Goal: Task Accomplishment & Management: Complete application form

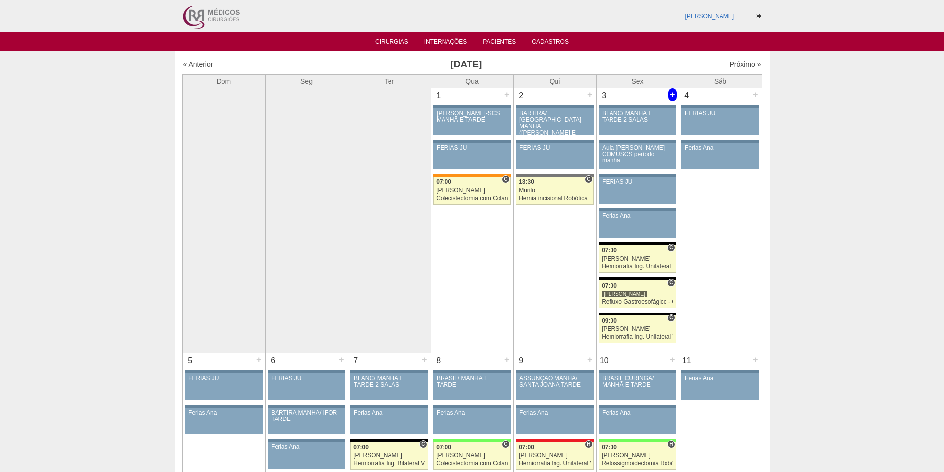
click at [672, 92] on div "+" at bounding box center [673, 94] width 8 height 13
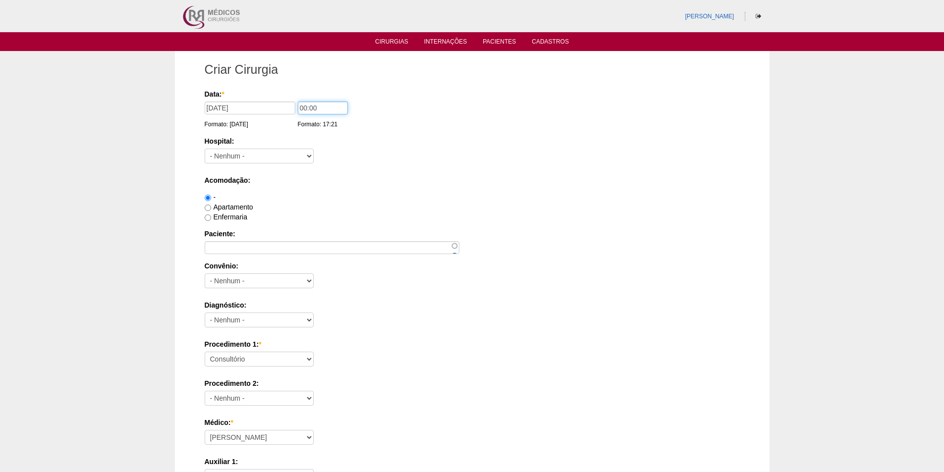
drag, startPoint x: 303, startPoint y: 107, endPoint x: 284, endPoint y: 107, distance: 19.3
click at [284, 99] on div "Data: * 03/10/2025 Formato: 08/09/2025 00:00 Formato: 17:21" at bounding box center [471, 94] width 532 height 10
type input "09:00"
click at [246, 157] on select "- Nenhum - 9 de Julho Albert Einstein Alvorada América Assunção Bartira Benefic…" at bounding box center [259, 156] width 109 height 15
select select "67"
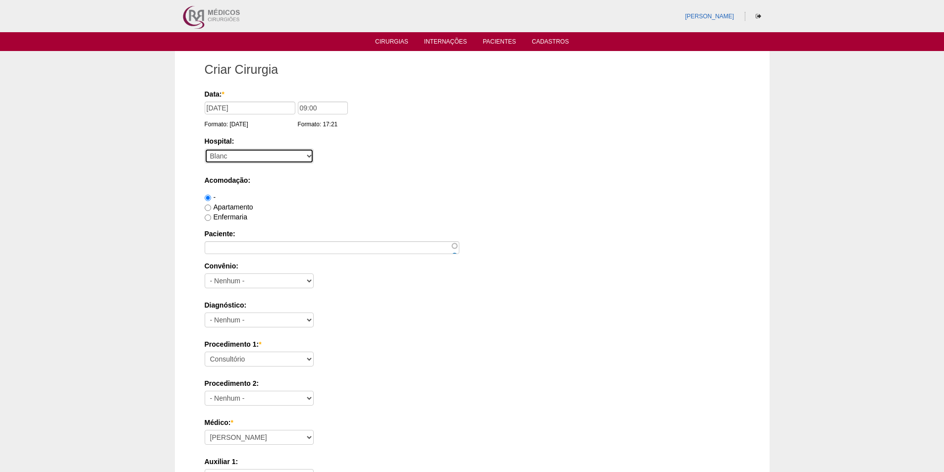
click at [205, 149] on select "- Nenhum - 9 de Julho Albert Einstein Alvorada América Assunção Bartira Benefic…" at bounding box center [259, 156] width 109 height 15
click at [241, 206] on label "Apartamento" at bounding box center [229, 207] width 49 height 8
click at [211, 206] on input "Apartamento" at bounding box center [208, 208] width 6 height 6
radio input "true"
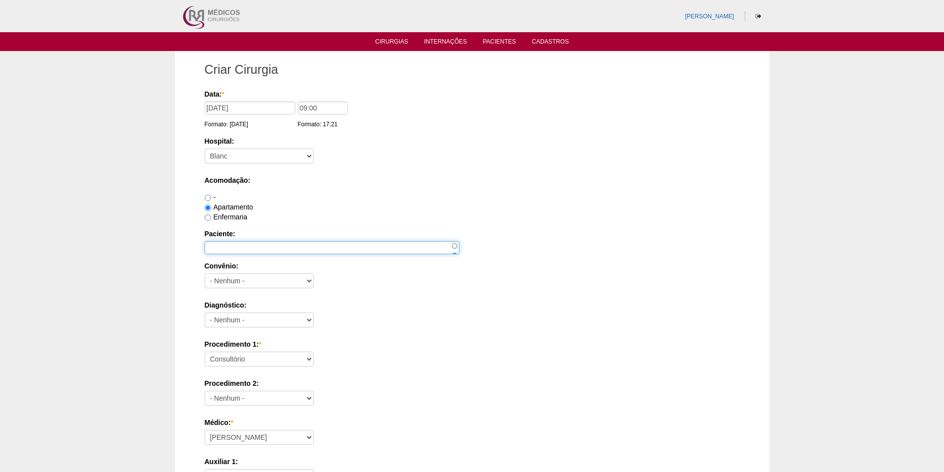
click at [242, 250] on input "Paciente:" at bounding box center [332, 247] width 255 height 13
paste input "HELOISA DA GUIA ROSA MALTA"
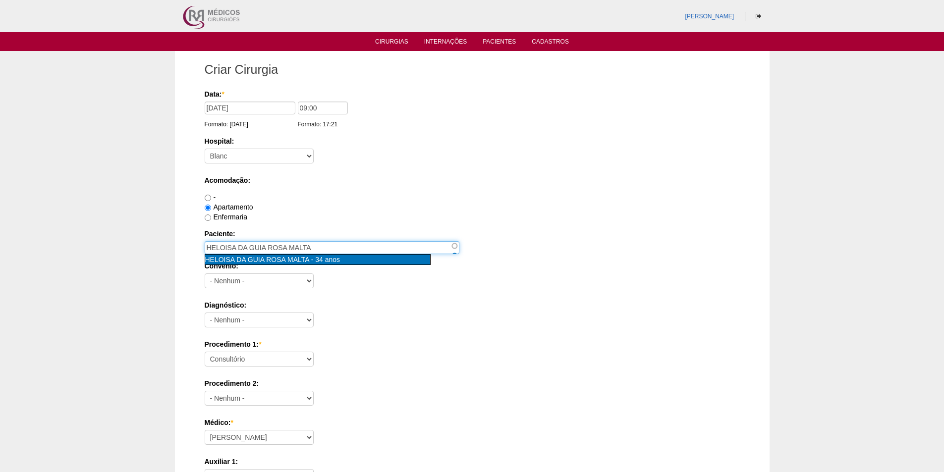
type input "HELOISA DA GUIA ROSA MALTA [nid:65302]"
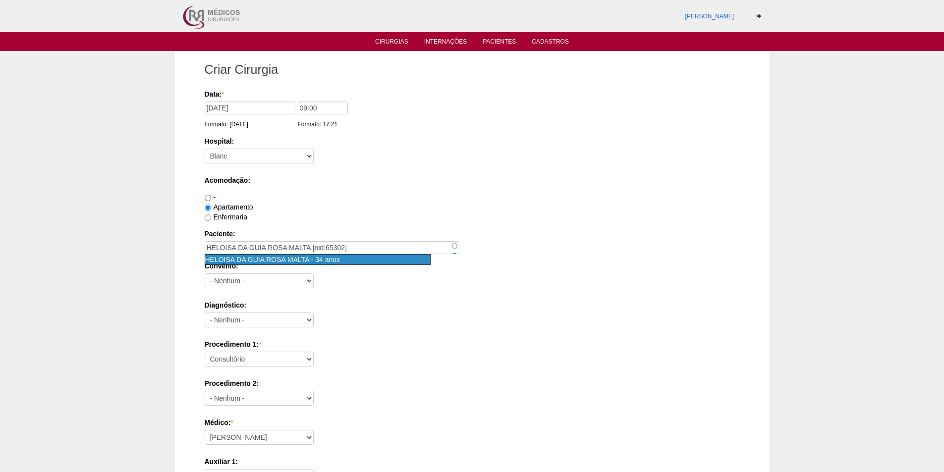
click at [269, 260] on span "HELOISA DA GUIA ROSA MALTA" at bounding box center [257, 260] width 104 height 8
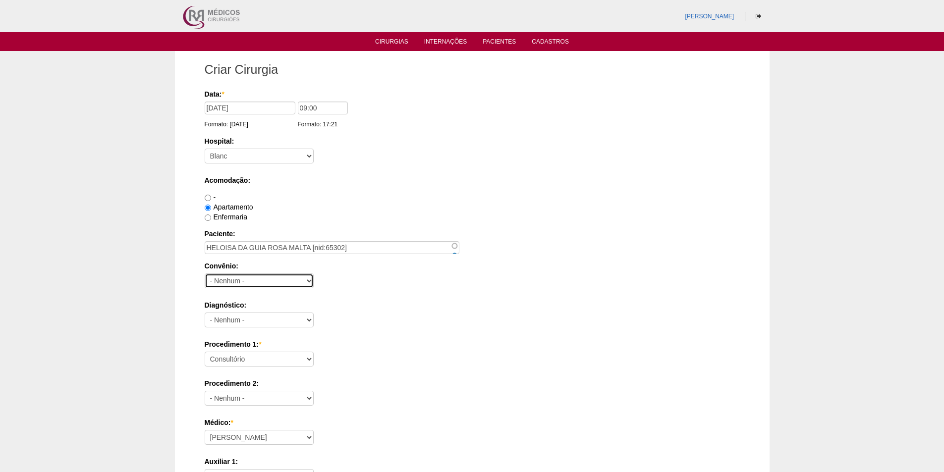
click at [258, 282] on select "- Nenhum - Abet Afresp Allianz Amil Blue Life Caasp Cabesp Caixa de Pensões Car…" at bounding box center [259, 281] width 109 height 15
click at [389, 216] on div "Enfermaria" at bounding box center [472, 217] width 535 height 10
click at [252, 282] on select "- Nenhum - Abet Afresp Allianz Amil Blue Life Caasp Cabesp Caixa de Pensões Car…" at bounding box center [259, 281] width 109 height 15
select select "8907"
click at [205, 274] on select "- Nenhum - Abet Afresp Allianz Amil Blue Life Caasp Cabesp Caixa de Pensões Car…" at bounding box center [259, 281] width 109 height 15
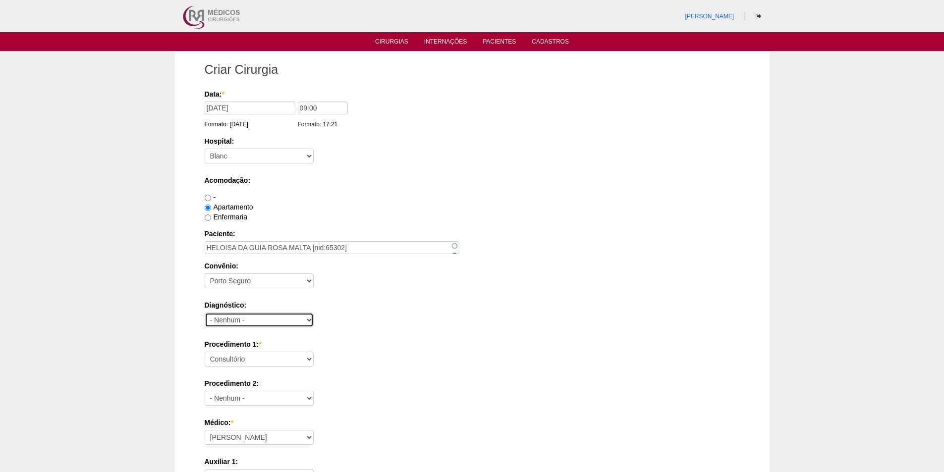
click at [268, 316] on select "- Nenhum - Abdome Agudo Abscesso Hepático Abscesso Perianal Abscesso Peritoneal…" at bounding box center [259, 320] width 109 height 15
select select "12"
click at [205, 313] on select "- Nenhum - Abdome Agudo Abscesso Hepático Abscesso Perianal Abscesso Peritoneal…" at bounding box center [259, 320] width 109 height 15
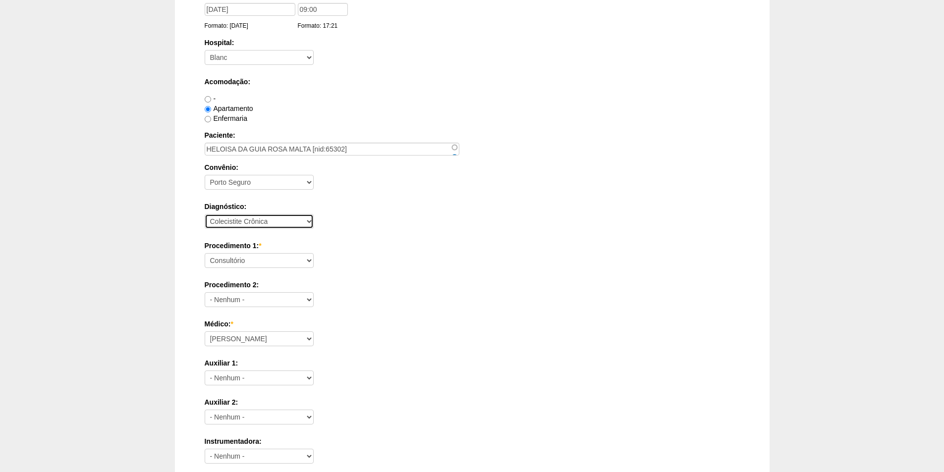
scroll to position [99, 0]
click at [259, 264] on select "Consultório Abscesso Hepático - Drenagem Abscesso perianal Amputação Abdômino P…" at bounding box center [259, 260] width 109 height 15
select select "3735"
click at [205, 253] on select "Consultório Abscesso Hepático - Drenagem Abscesso perianal Amputação Abdômino P…" at bounding box center [259, 260] width 109 height 15
click at [374, 270] on div "Procedimento 1: * Consultório Abscesso Hepático - Drenagem Abscesso perianal Am…" at bounding box center [472, 256] width 535 height 32
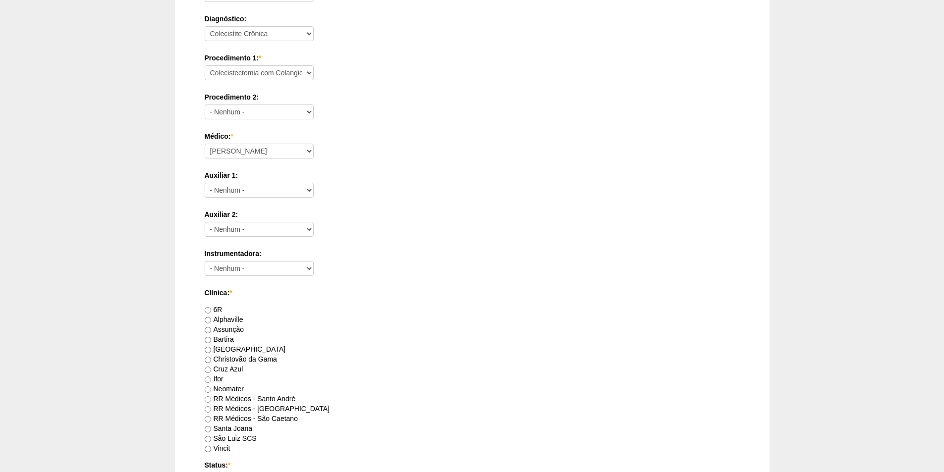
scroll to position [347, 0]
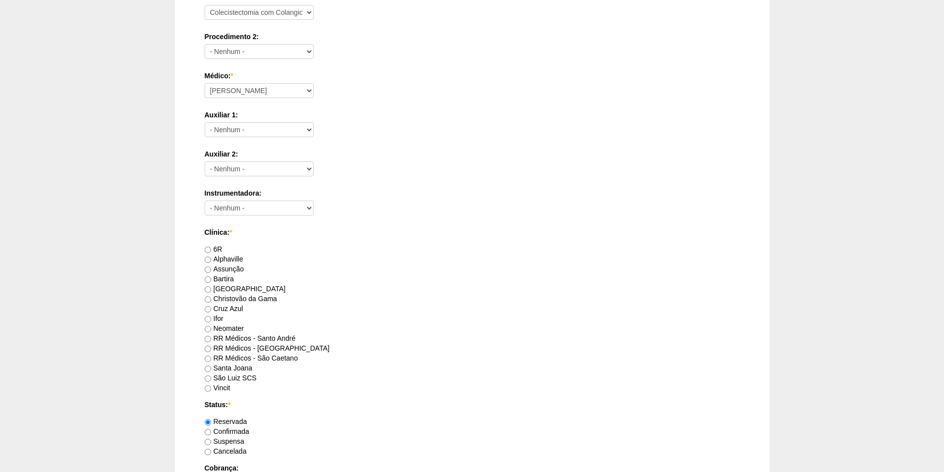
click at [287, 339] on label "RR Médicos - Santo André" at bounding box center [250, 339] width 91 height 8
click at [211, 339] on input "RR Médicos - Santo André" at bounding box center [208, 339] width 6 height 6
radio input "true"
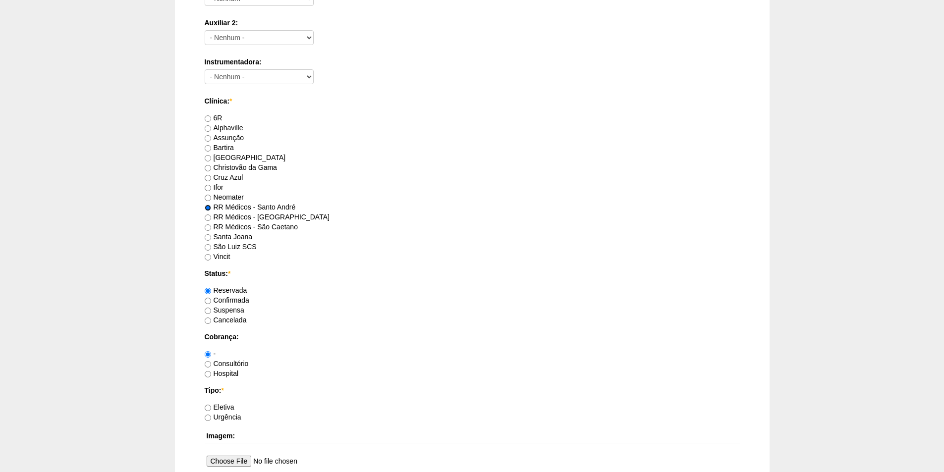
scroll to position [496, 0]
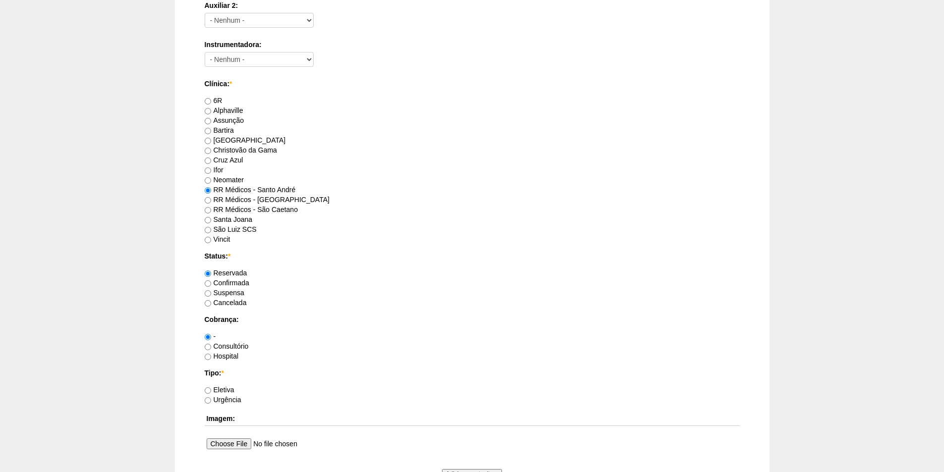
click at [226, 347] on label "Consultório" at bounding box center [227, 346] width 44 height 8
click at [211, 347] on input "Consultório" at bounding box center [208, 347] width 6 height 6
radio input "true"
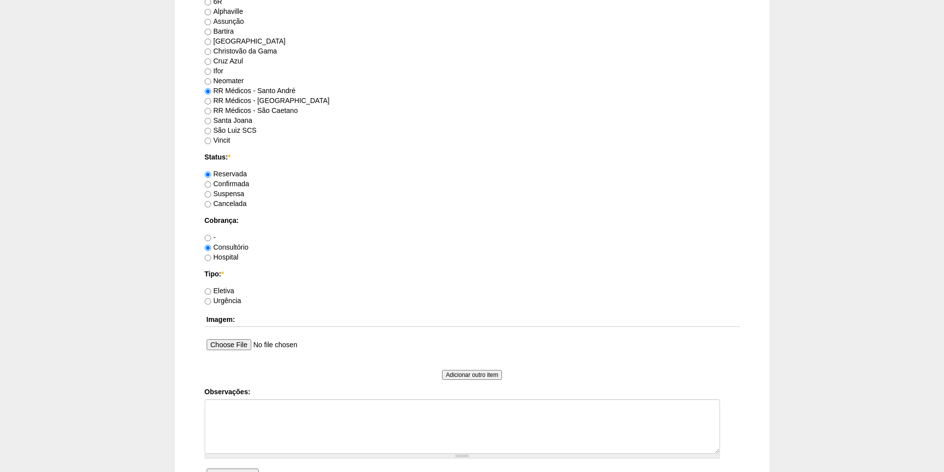
click at [226, 289] on label "Eletiva" at bounding box center [220, 291] width 30 height 8
click at [211, 289] on input "Eletiva" at bounding box center [208, 291] width 6 height 6
radio input "true"
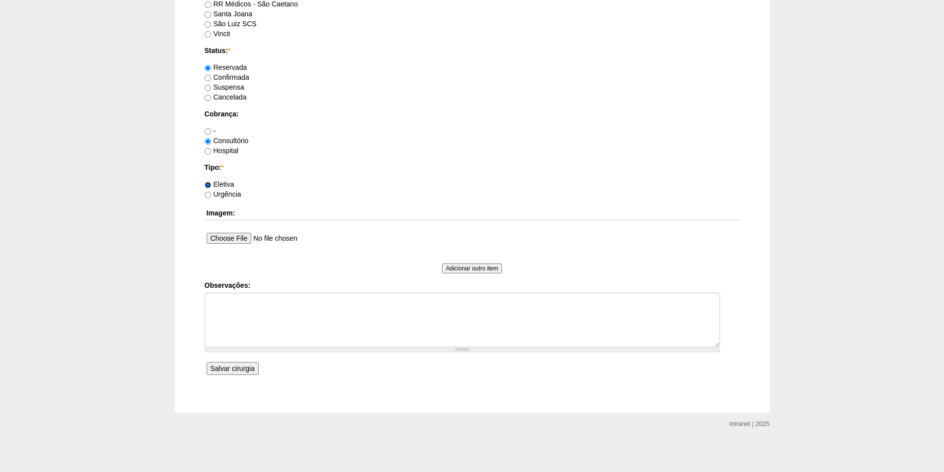
scroll to position [702, 0]
click at [237, 372] on input "Salvar cirurgia" at bounding box center [233, 368] width 52 height 13
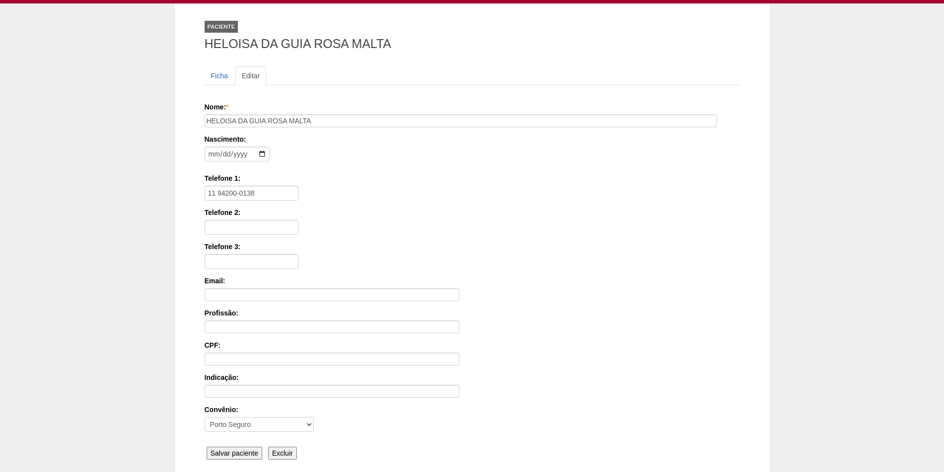
scroll to position [133, 0]
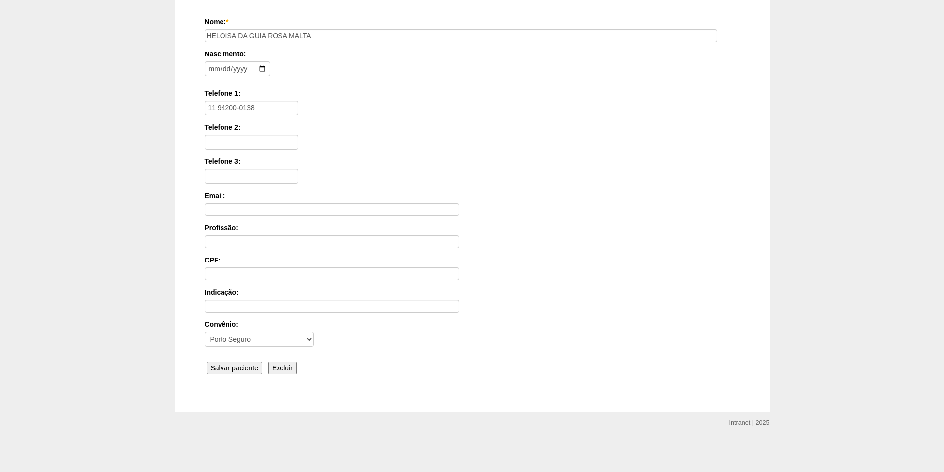
click at [242, 364] on input "Salvar paciente" at bounding box center [235, 368] width 56 height 13
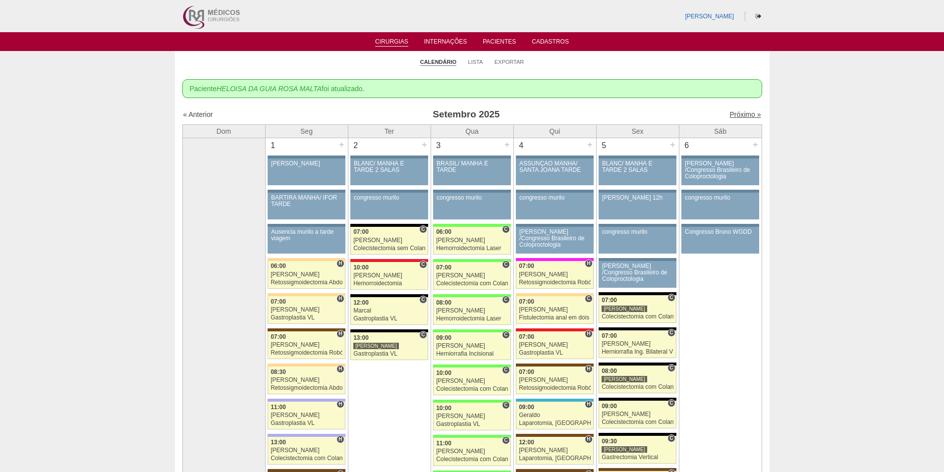
click at [730, 116] on link "Próximo »" at bounding box center [745, 115] width 31 height 8
